Goal: Check status: Check status

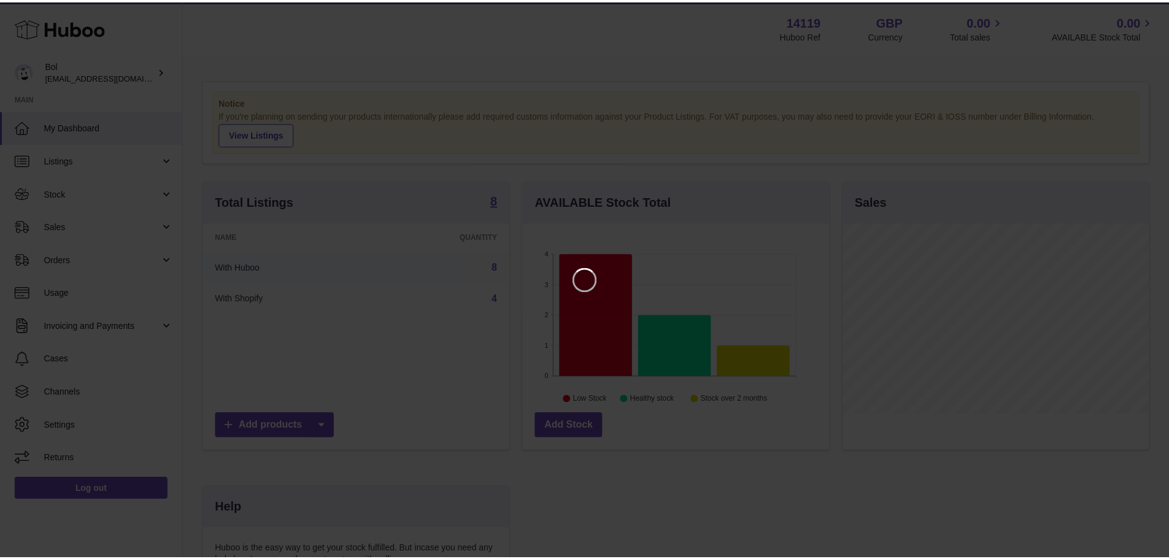
scroll to position [192, 309]
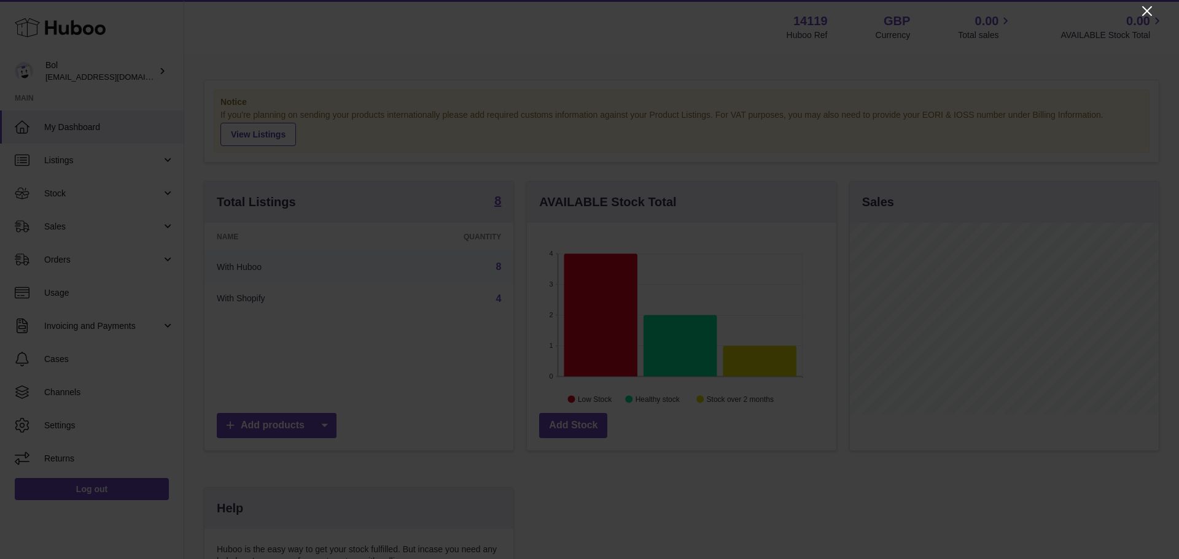
click at [1142, 11] on icon "Close" at bounding box center [1146, 11] width 15 height 15
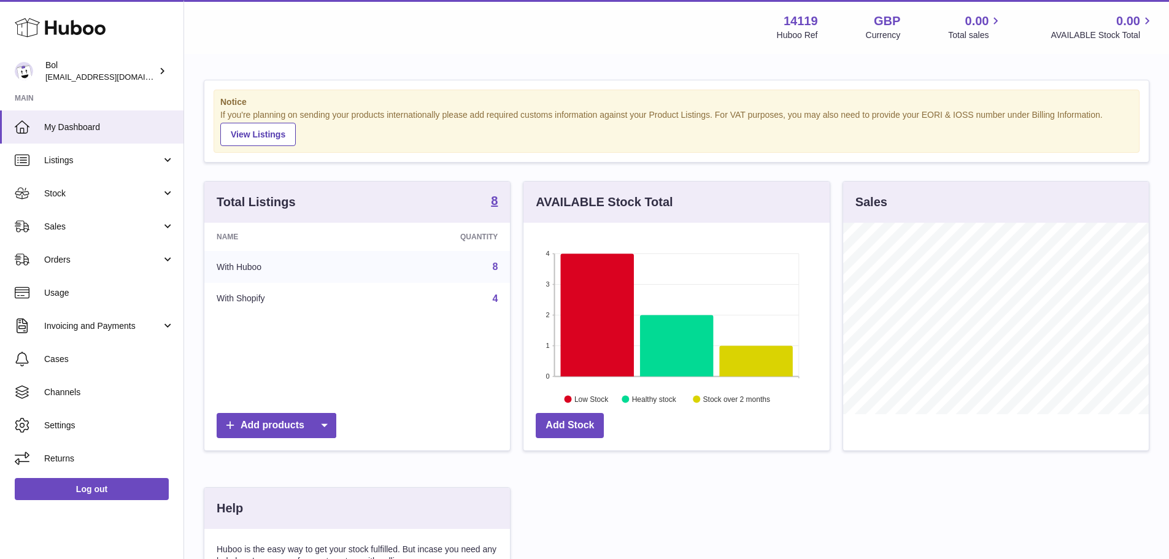
scroll to position [613688, 613574]
click at [61, 293] on span "Usage" at bounding box center [109, 293] width 130 height 12
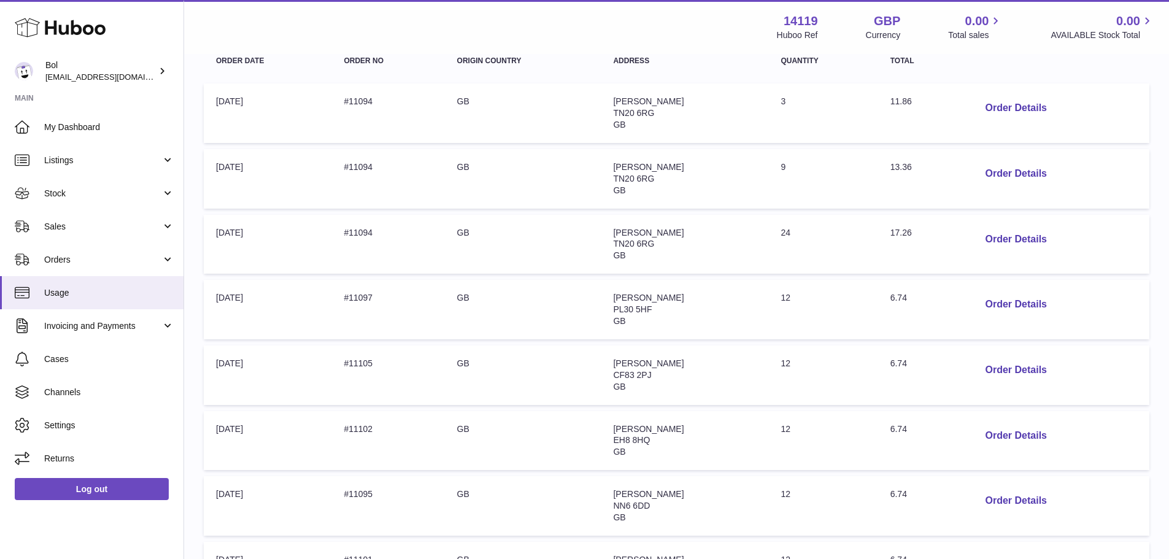
scroll to position [246, 0]
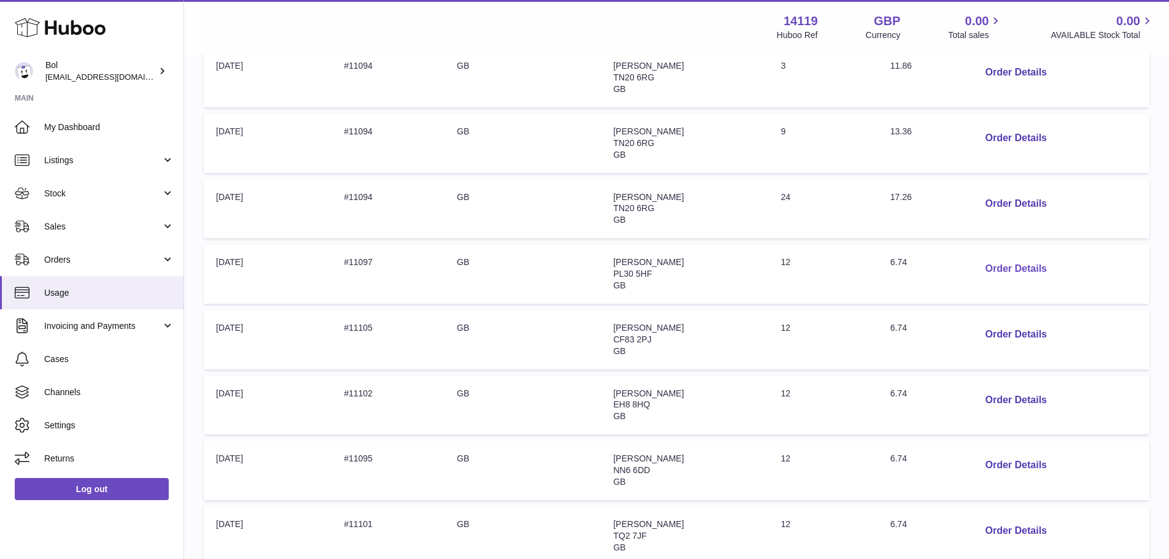
click at [1001, 263] on button "Order Details" at bounding box center [1015, 269] width 81 height 25
click at [898, 242] on div at bounding box center [589, 279] width 1179 height 559
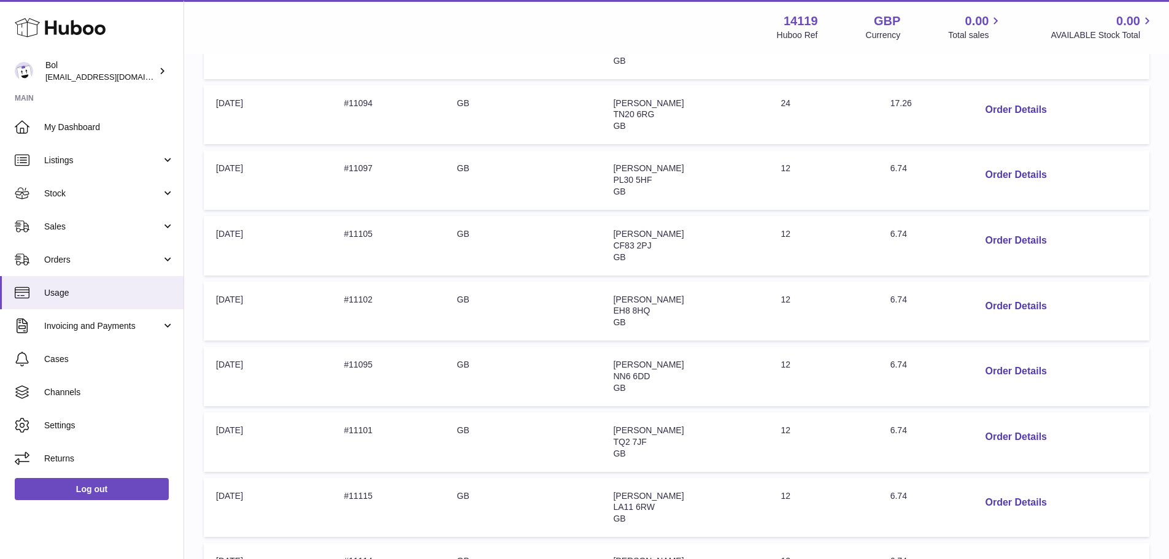
scroll to position [368, 0]
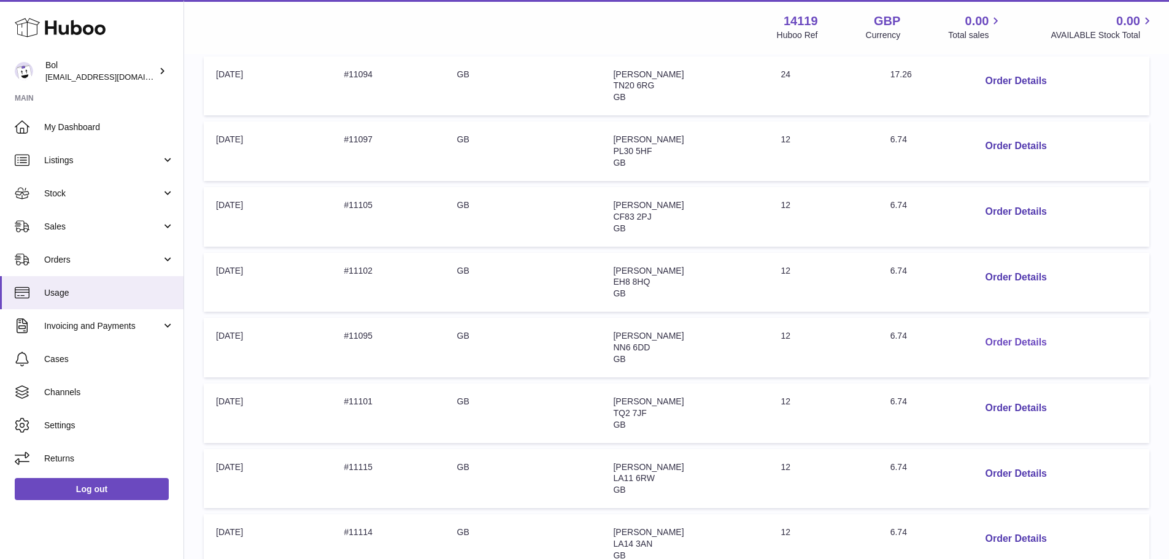
click at [1004, 339] on button "Order Details" at bounding box center [1015, 342] width 81 height 25
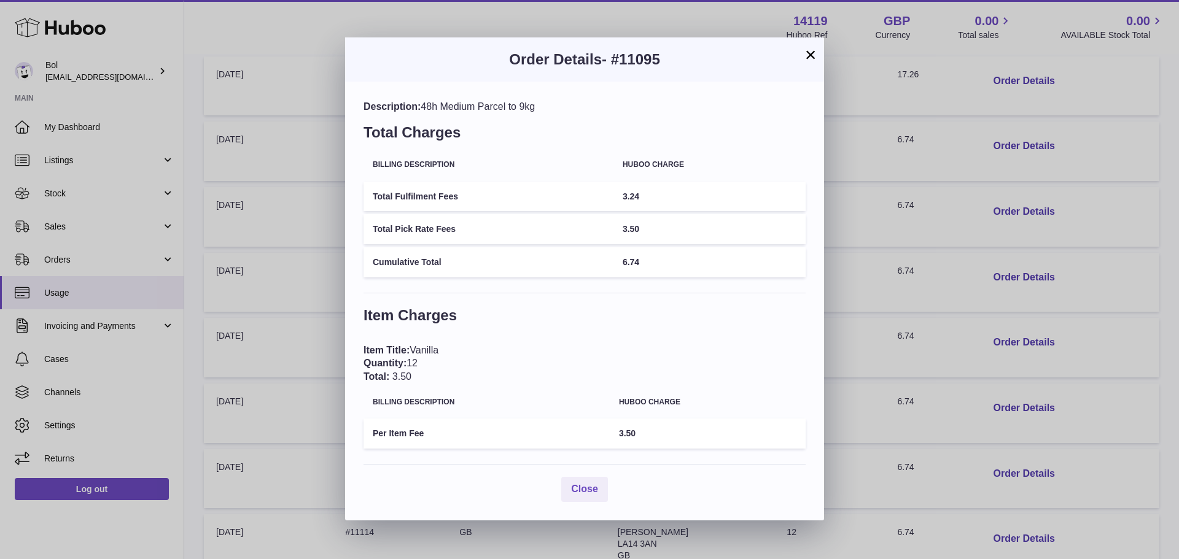
click at [933, 271] on div "× Order Details - #11095 Description: 48h Medium Parcel to 9kg Total Charges Bi…" at bounding box center [589, 279] width 1179 height 559
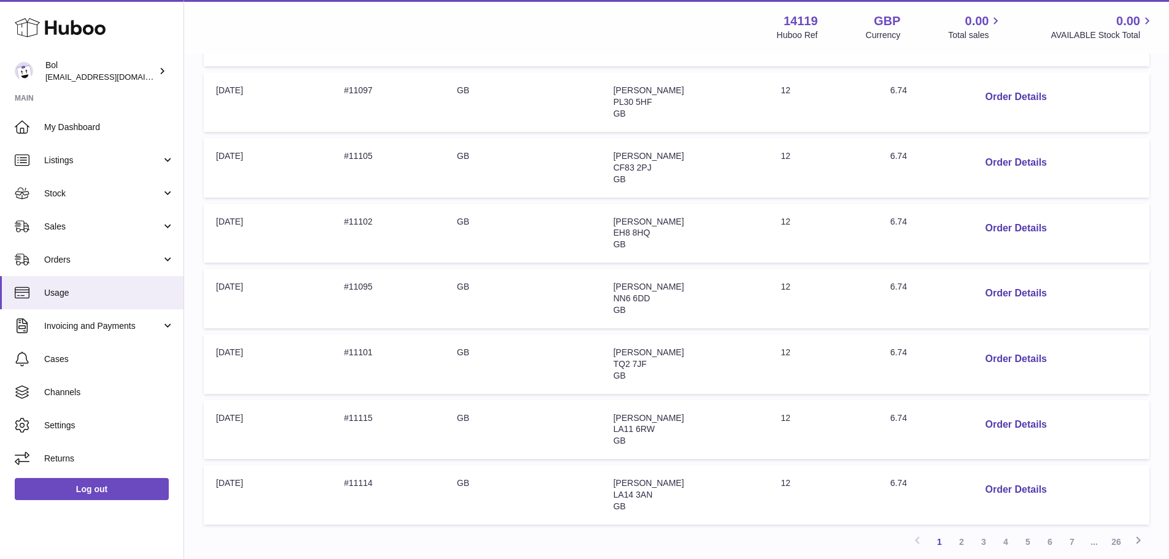
scroll to position [518, 0]
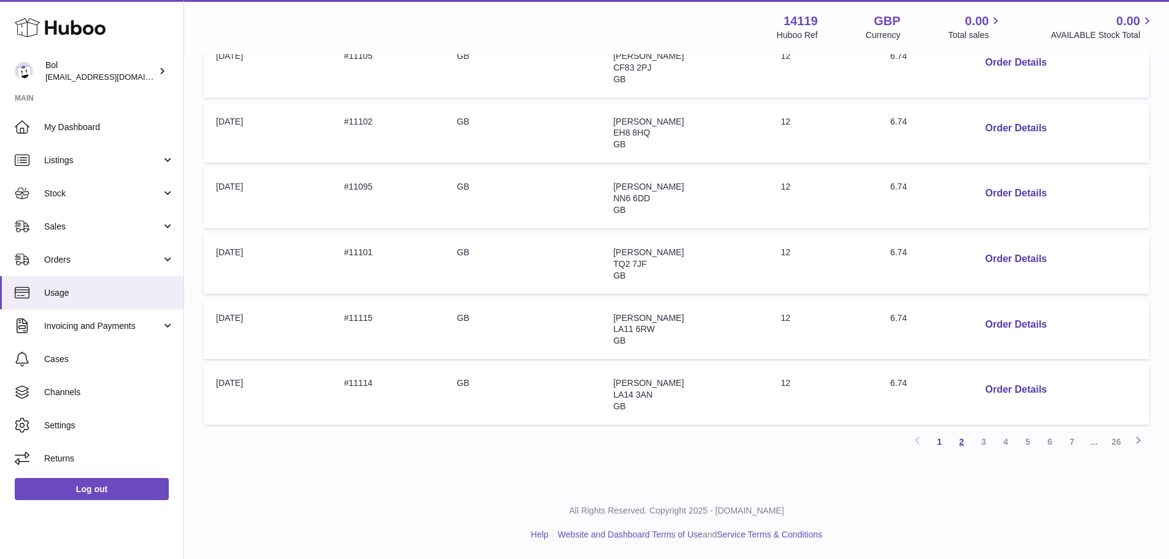
click at [964, 445] on link "2" at bounding box center [962, 442] width 22 height 22
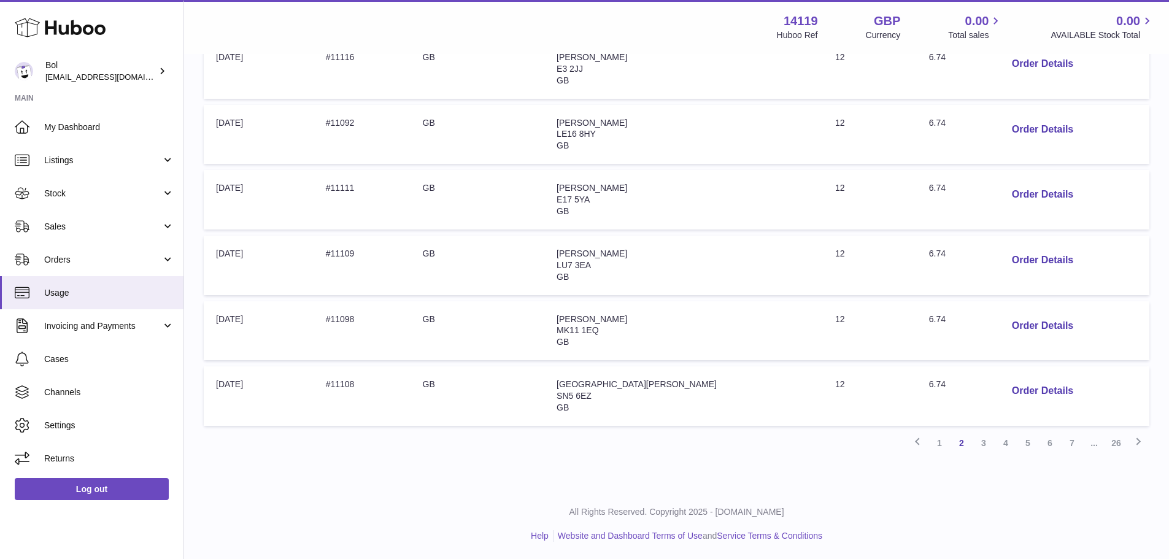
scroll to position [518, 0]
click at [977, 437] on link "3" at bounding box center [984, 442] width 22 height 22
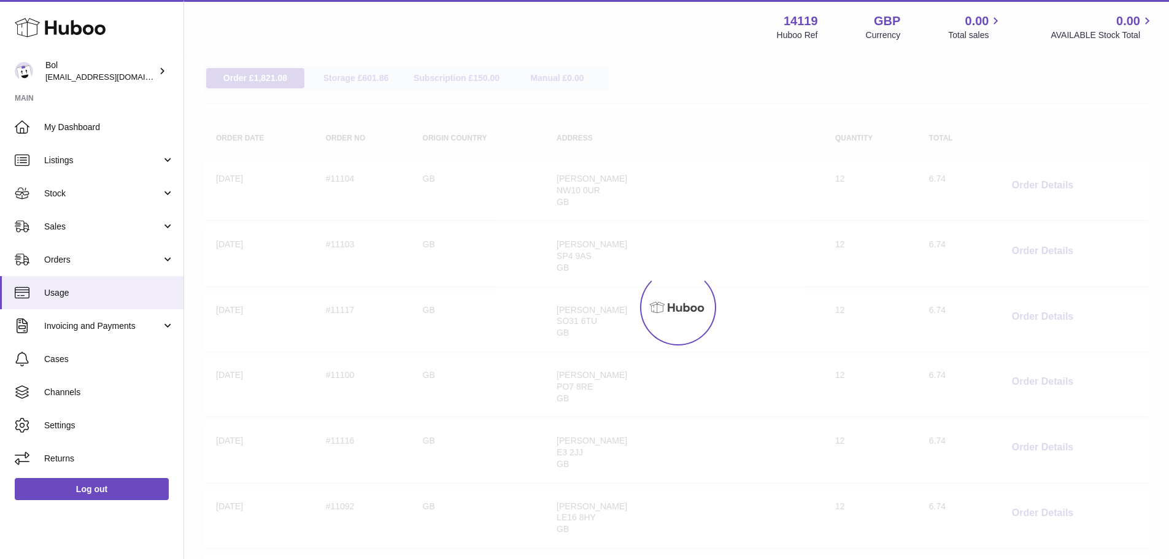
scroll to position [55, 0]
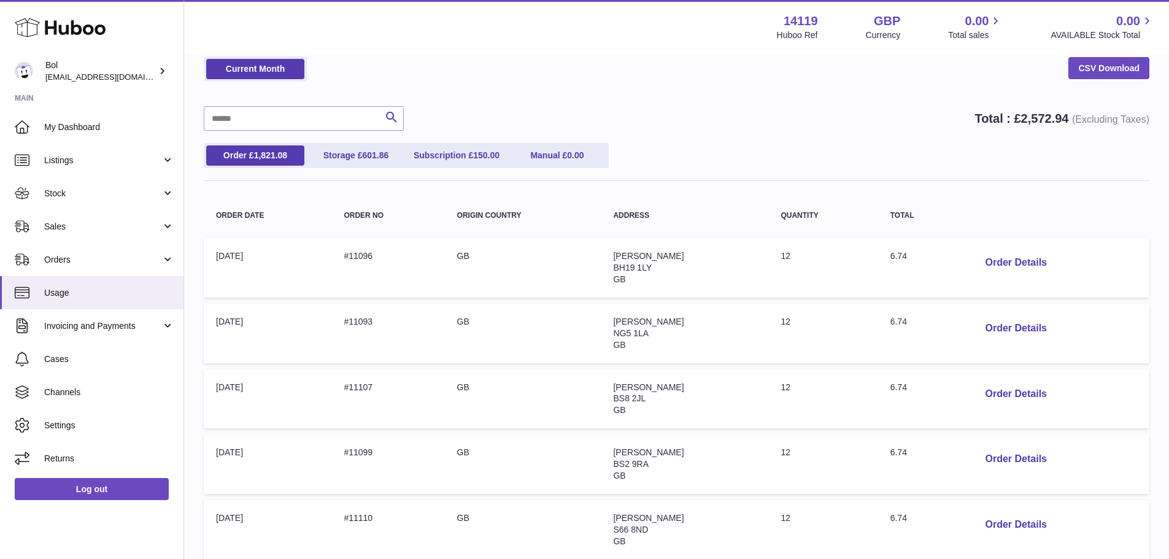
scroll to position [518, 0]
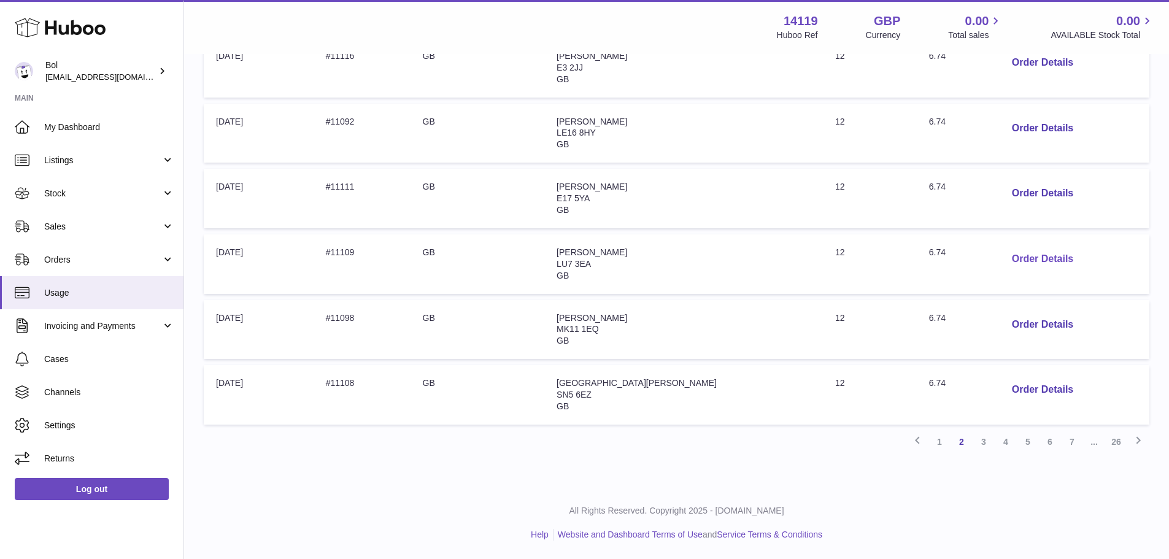
click at [1020, 268] on button "Order Details" at bounding box center [1042, 259] width 81 height 25
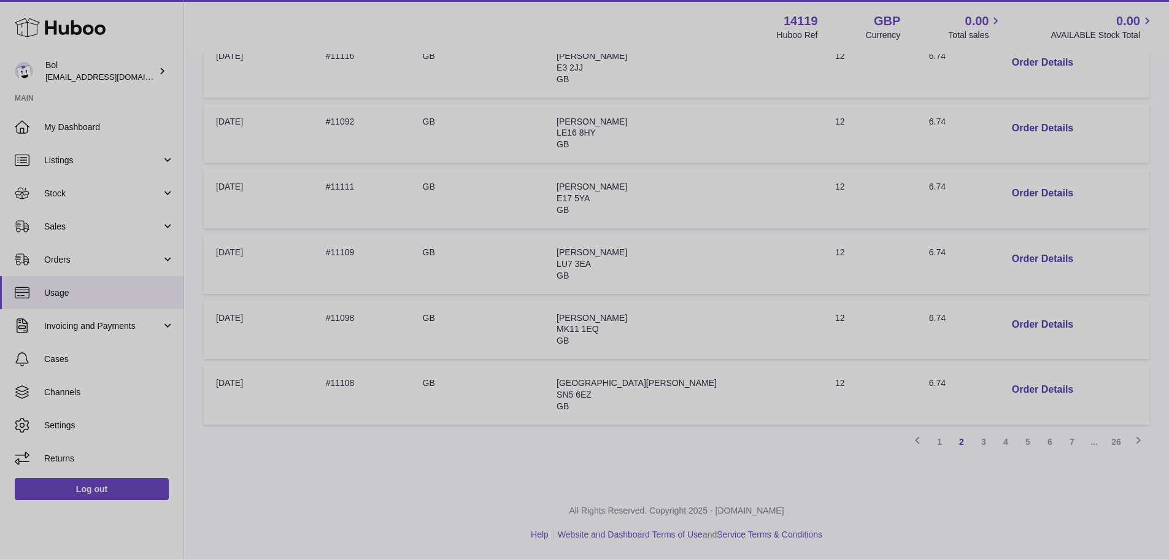
click at [897, 486] on div at bounding box center [584, 279] width 1169 height 559
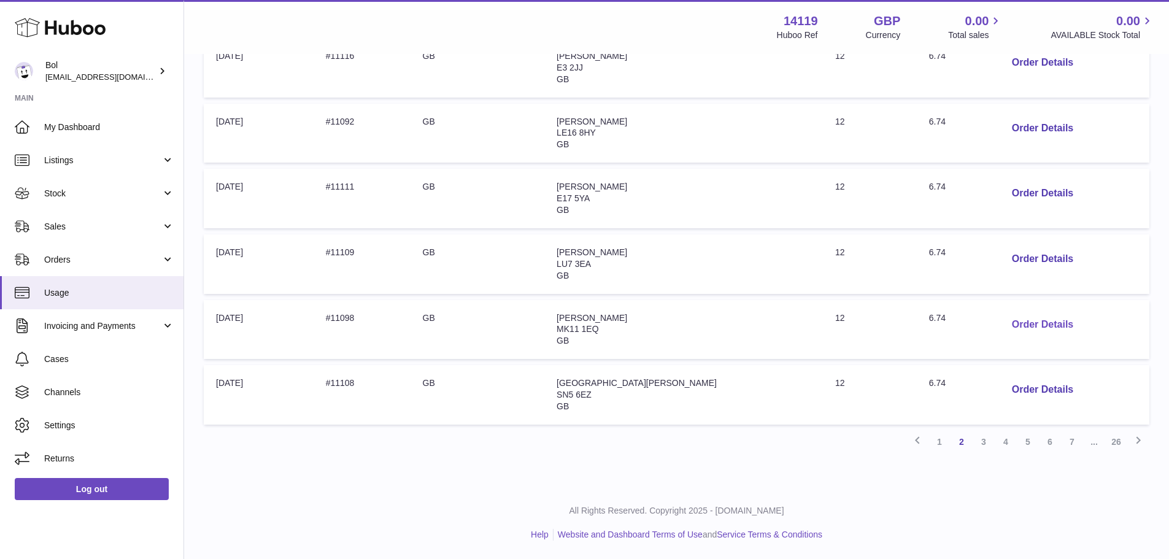
click at [1011, 323] on button "Order Details" at bounding box center [1042, 324] width 81 height 25
click at [271, 290] on div at bounding box center [584, 279] width 1169 height 559
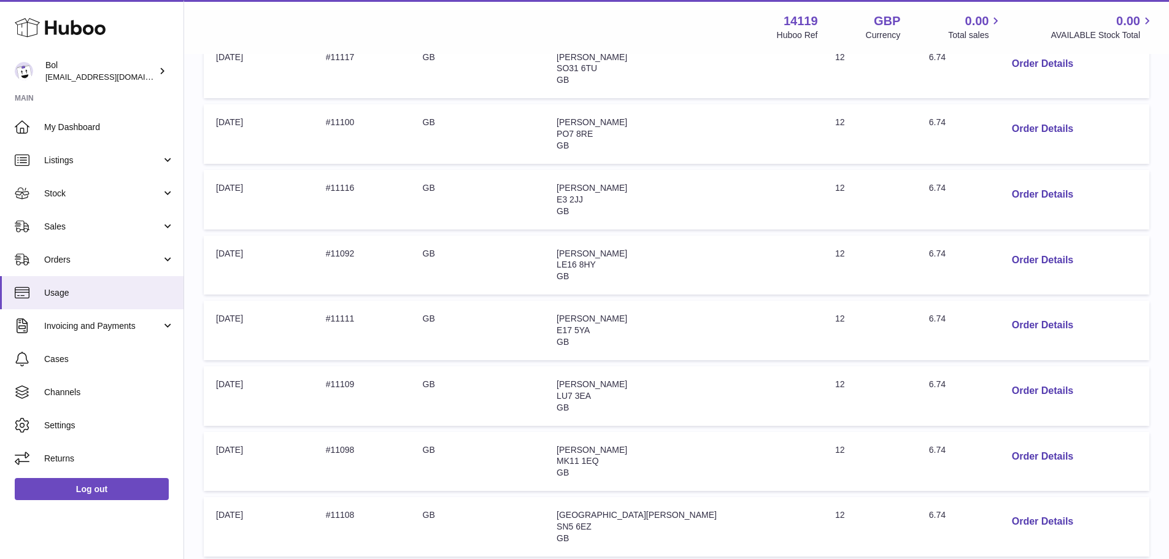
scroll to position [333, 0]
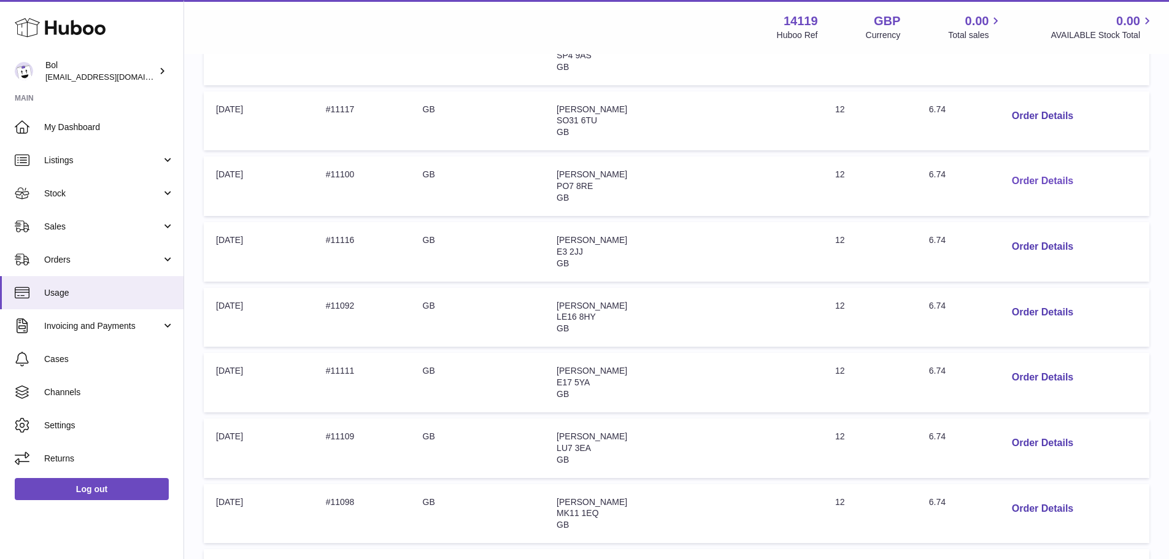
click at [1002, 175] on button "Order Details" at bounding box center [1042, 181] width 81 height 25
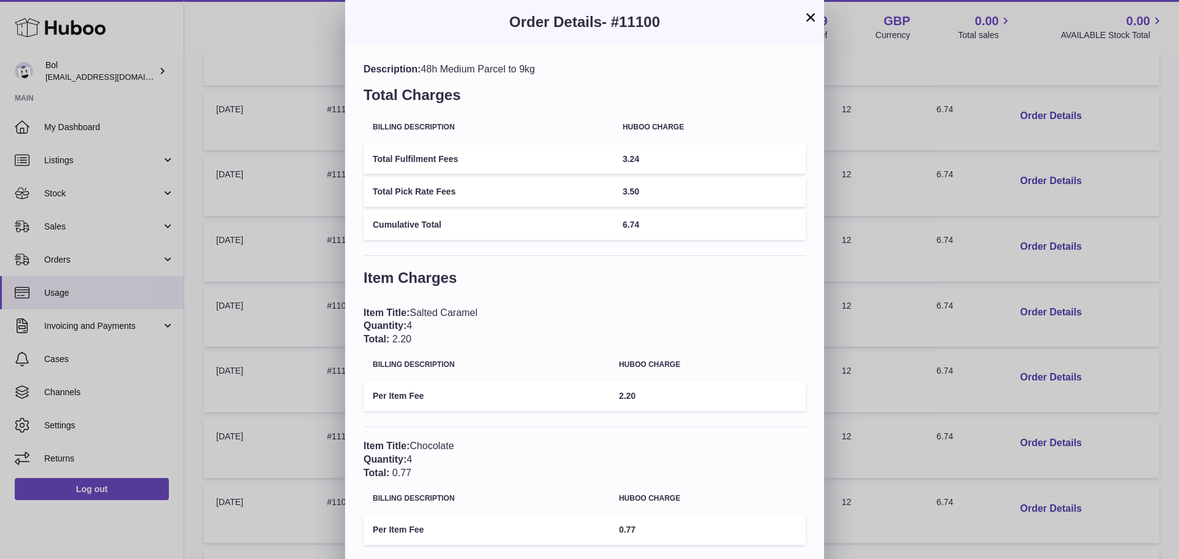
click at [926, 221] on div "× Order Details - #11100 Description: 48h Medium Parcel to 9kg Total Charges Bi…" at bounding box center [589, 375] width 1179 height 751
